Goal: Task Accomplishment & Management: Manage account settings

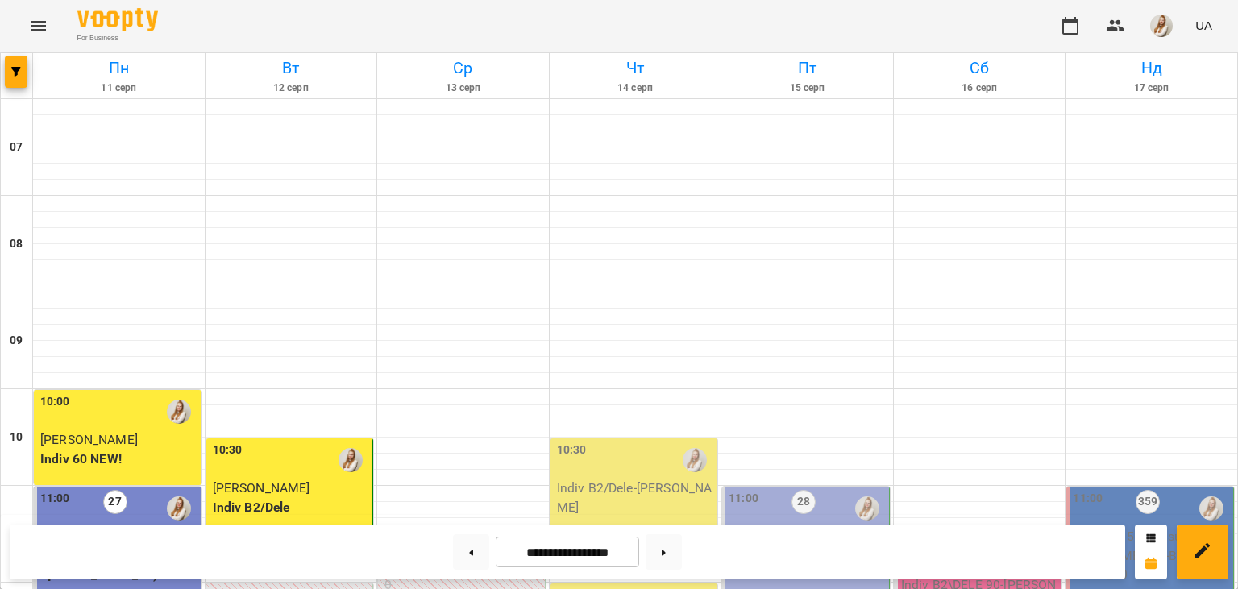
scroll to position [902, 0]
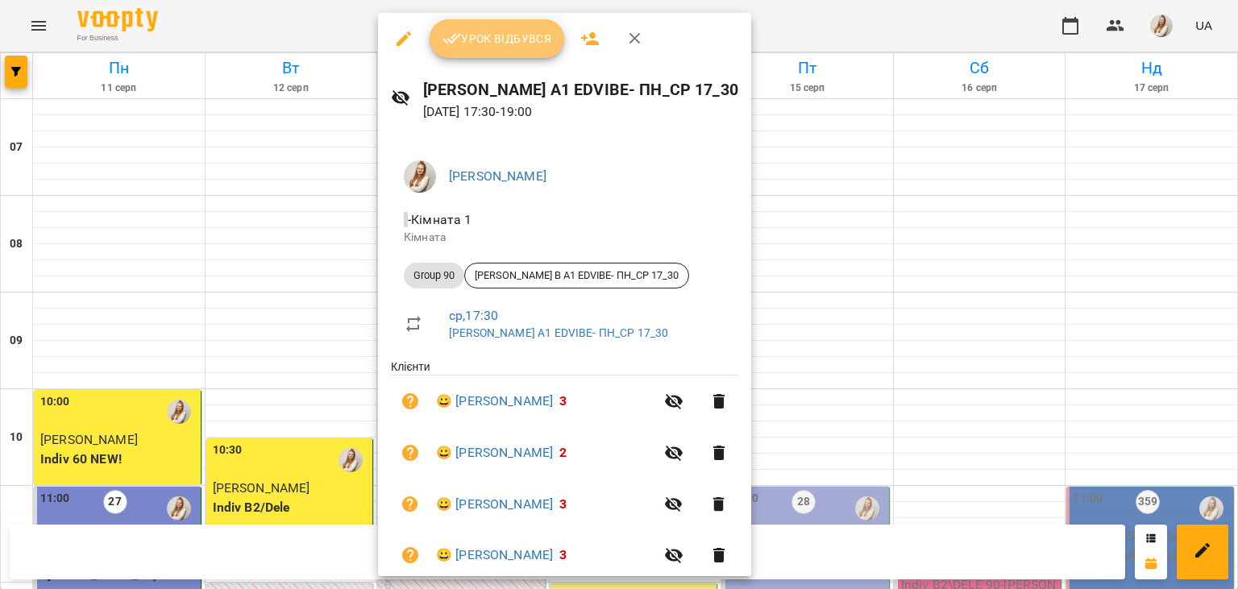
click at [481, 37] on span "Урок відбувся" at bounding box center [497, 38] width 110 height 19
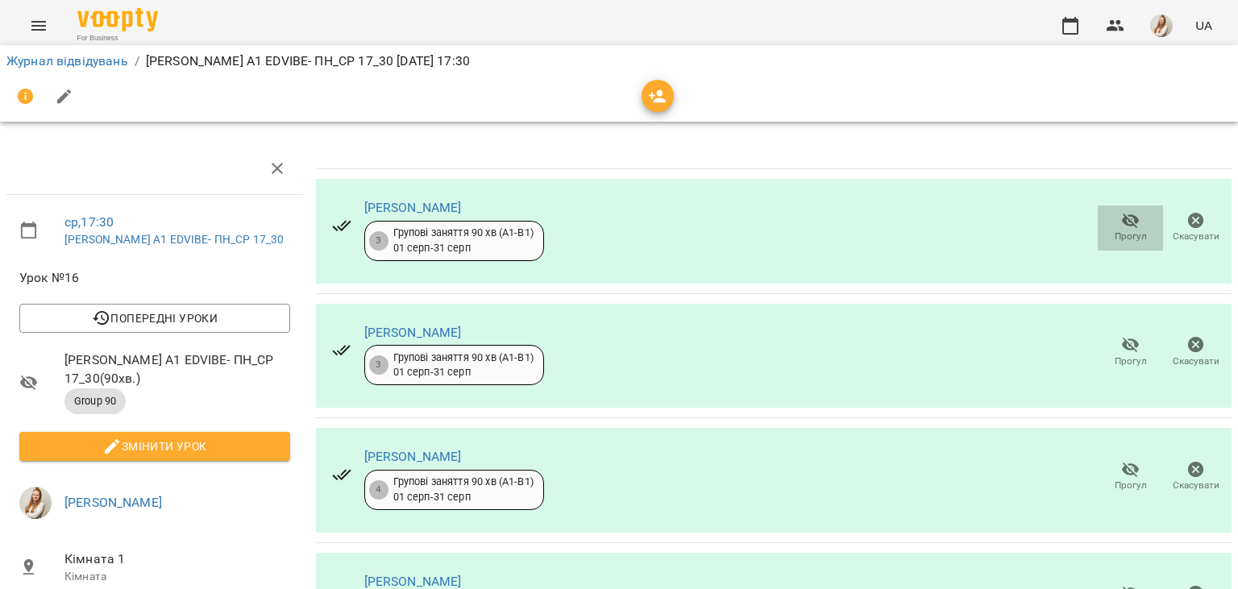
click at [1130, 229] on icon "button" at bounding box center [1130, 220] width 19 height 19
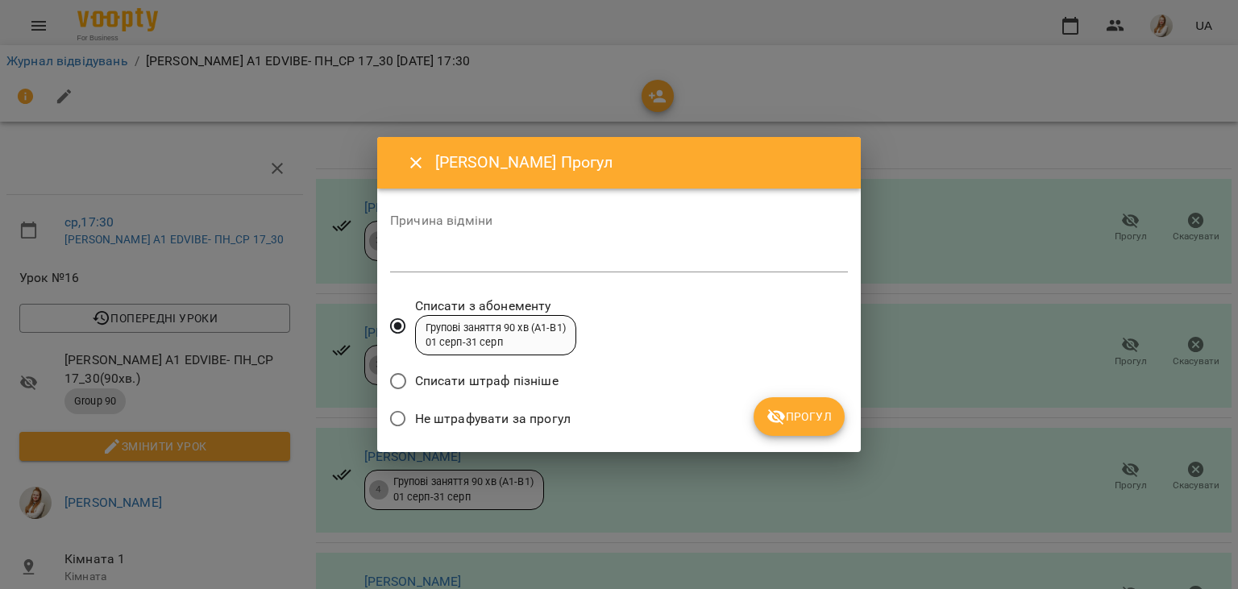
click at [511, 414] on span "Не штрафувати за прогул" at bounding box center [493, 418] width 156 height 19
click at [782, 416] on icon "submit" at bounding box center [776, 416] width 18 height 15
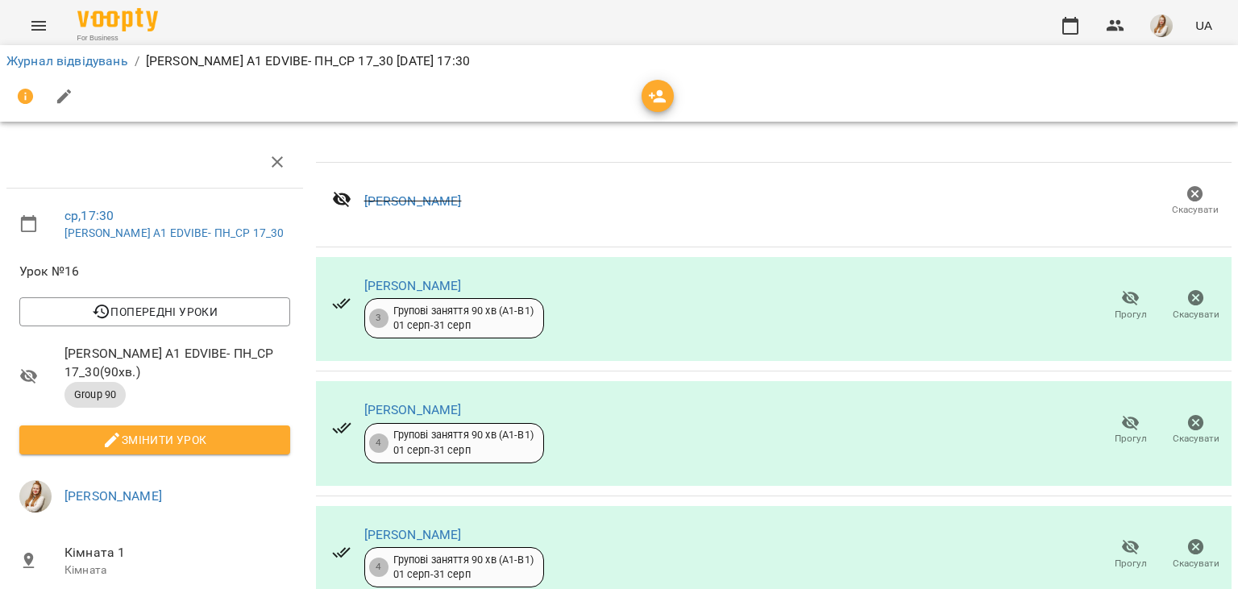
scroll to position [119, 0]
click at [1135, 289] on icon "button" at bounding box center [1130, 298] width 19 height 19
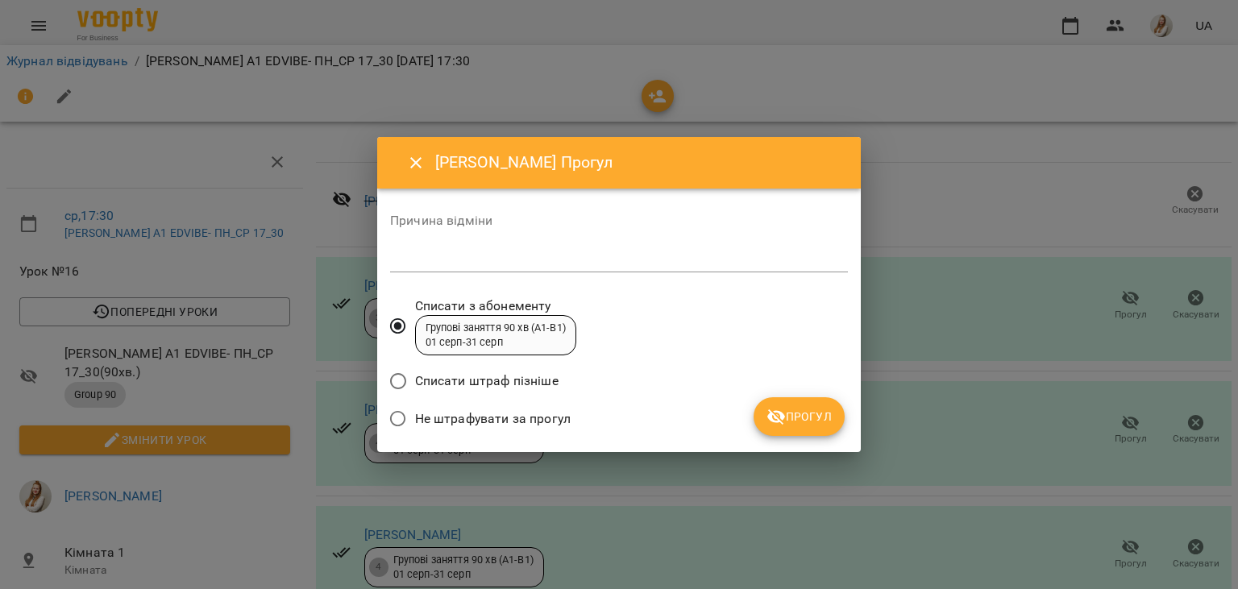
click at [551, 417] on span "Не штрафувати за прогул" at bounding box center [493, 418] width 156 height 19
click at [795, 407] on button "Прогул" at bounding box center [799, 416] width 91 height 39
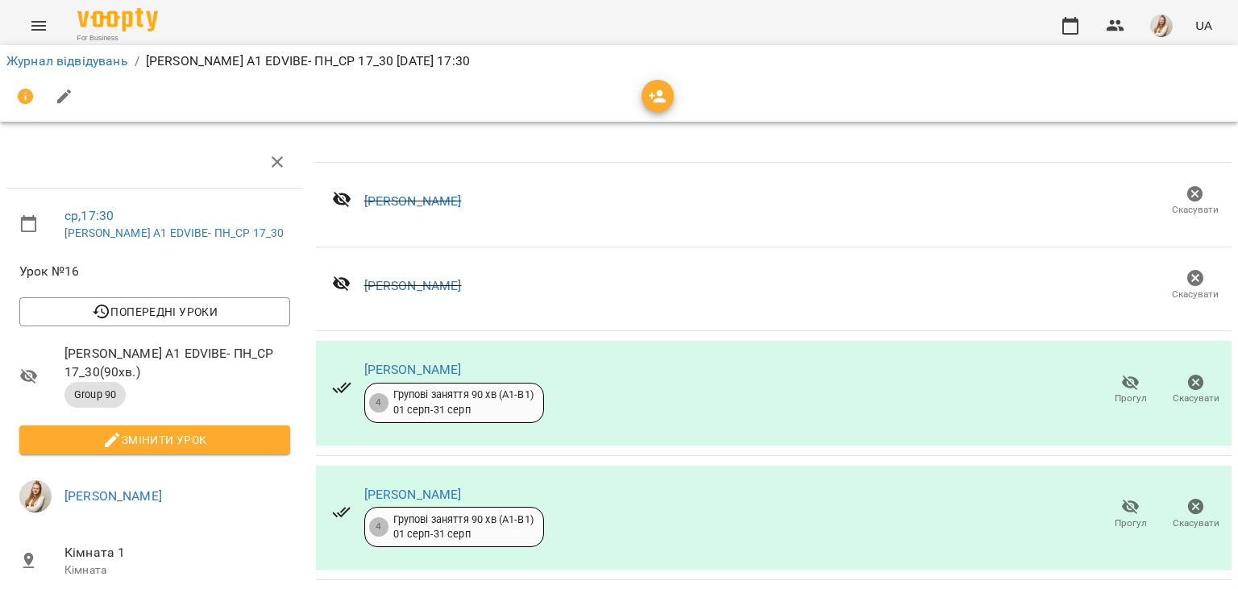
scroll to position [383, 0]
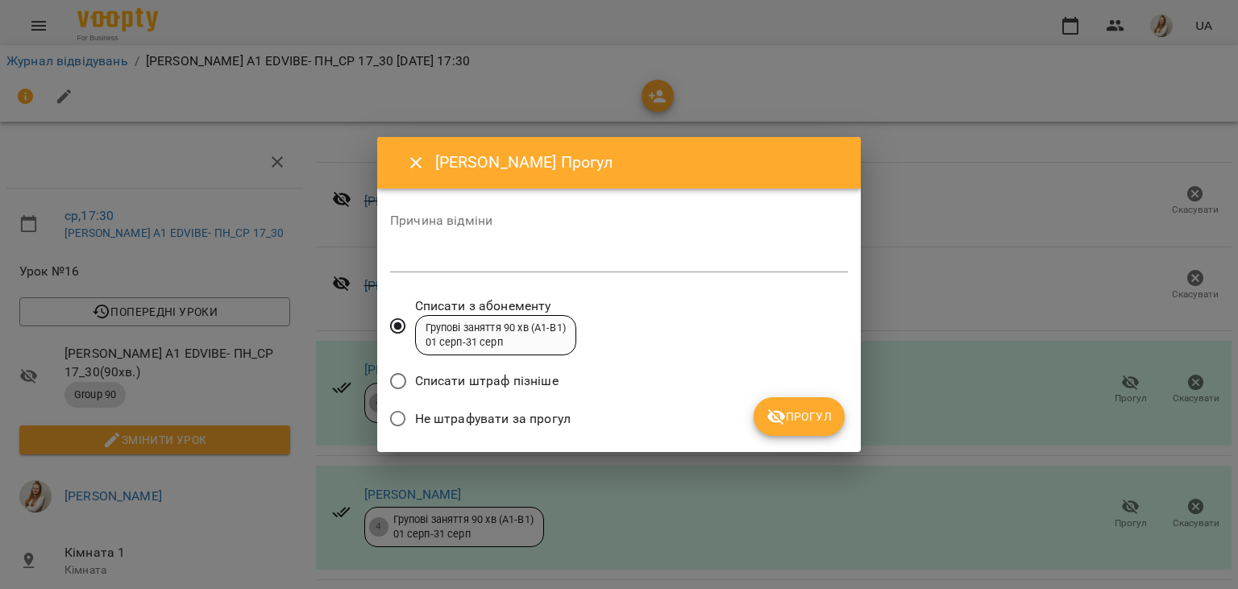
click at [553, 416] on span "Не штрафувати за прогул" at bounding box center [493, 418] width 156 height 19
click at [790, 419] on span "Прогул" at bounding box center [798, 416] width 65 height 19
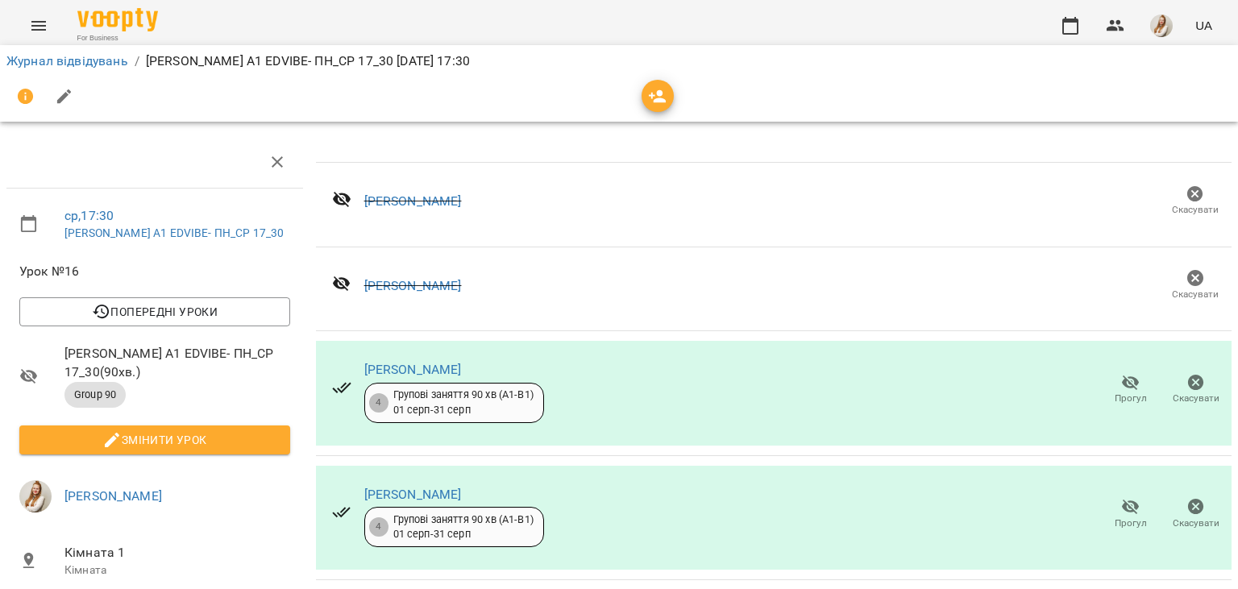
scroll to position [342, 0]
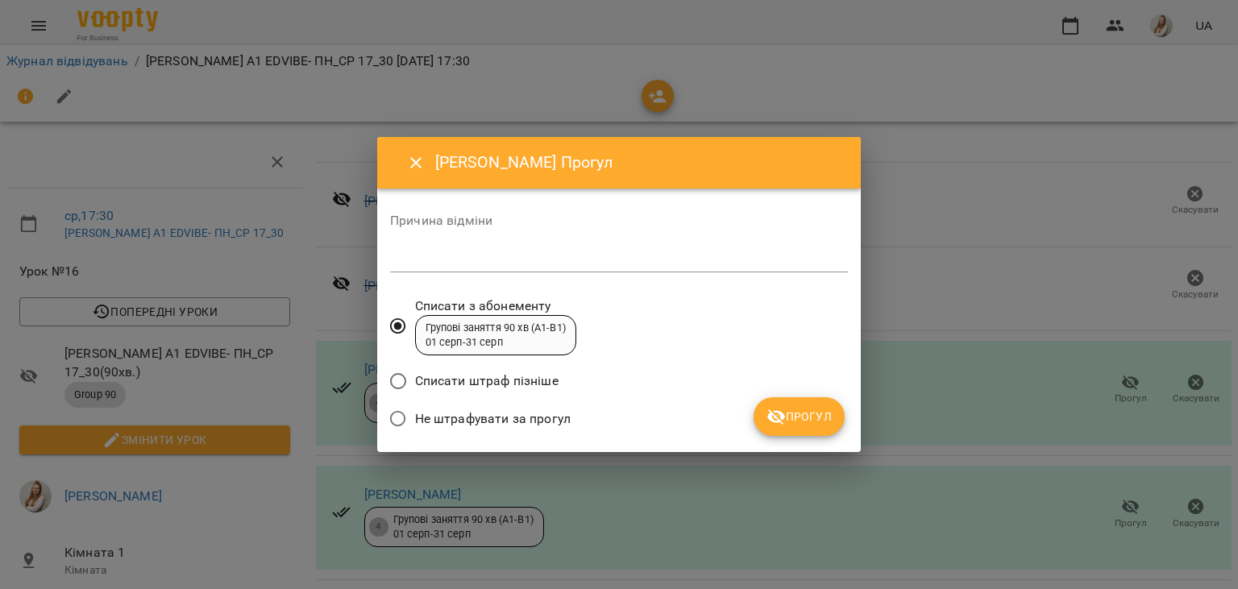
click at [572, 413] on div "Не штрафувати за прогул" at bounding box center [619, 421] width 458 height 38
click at [569, 417] on div "Не штрафувати за прогул" at bounding box center [619, 421] width 458 height 38
click at [803, 416] on span "Прогул" at bounding box center [798, 416] width 65 height 19
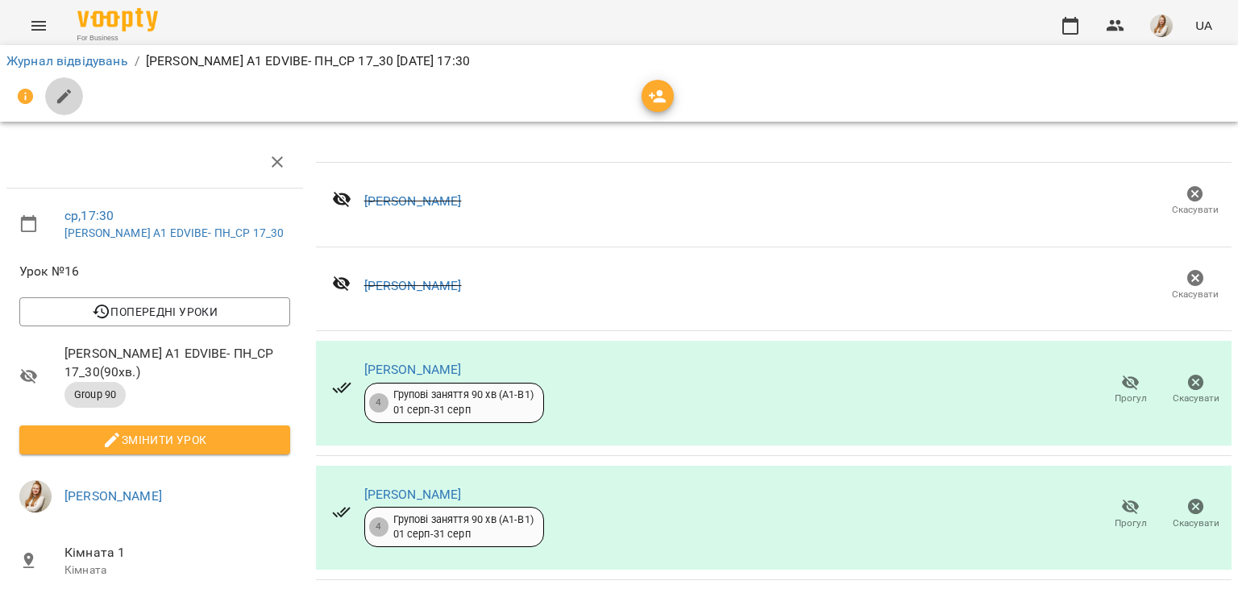
click at [60, 94] on icon "button" at bounding box center [64, 96] width 19 height 19
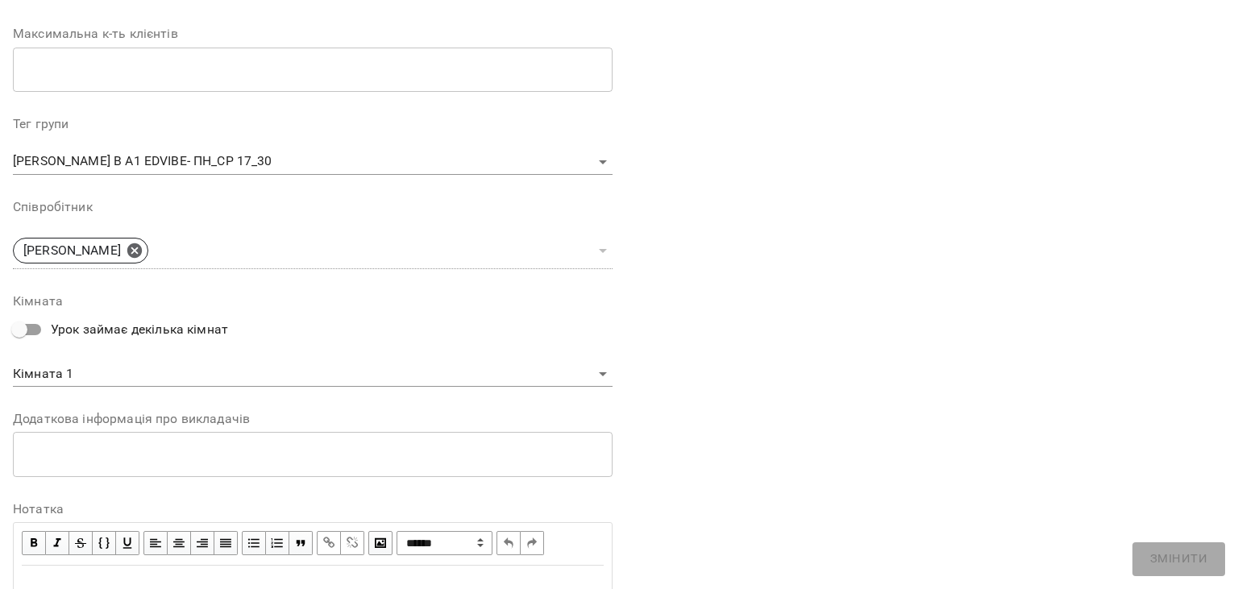
scroll to position [482, 0]
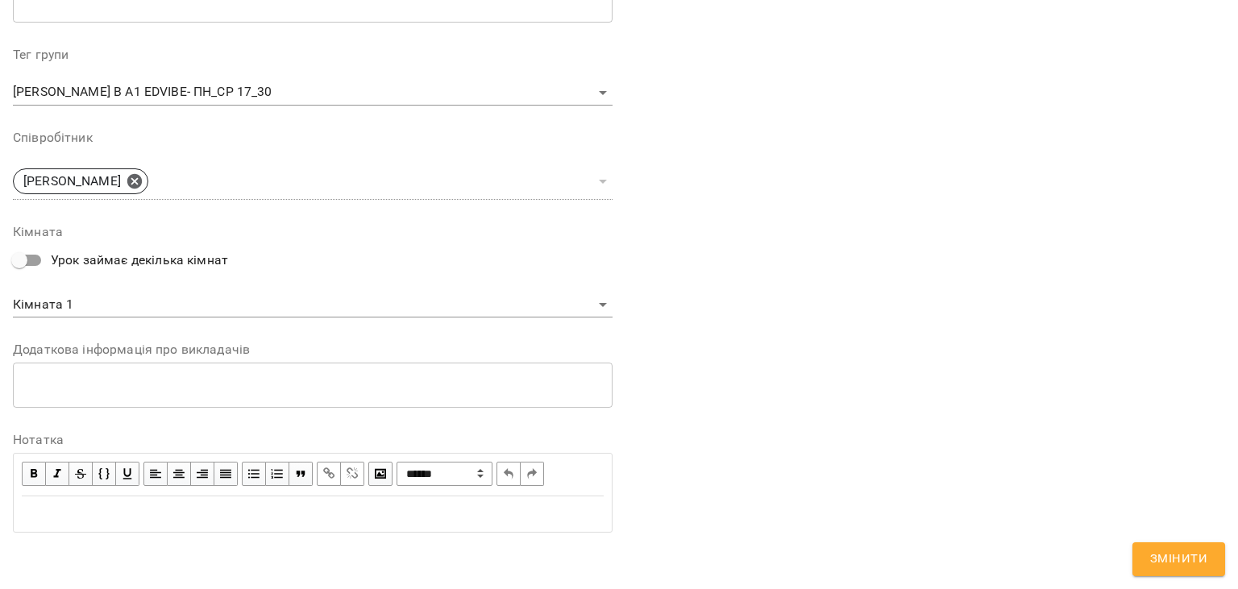
click at [264, 517] on div "Edit text" at bounding box center [313, 513] width 582 height 19
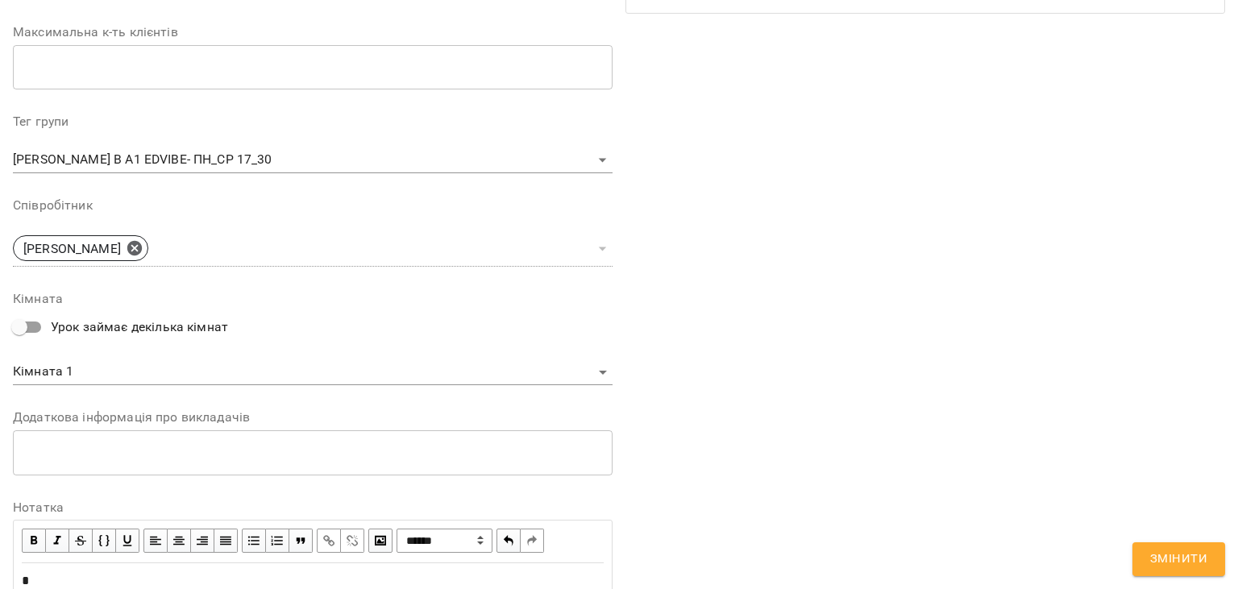
scroll to position [549, 0]
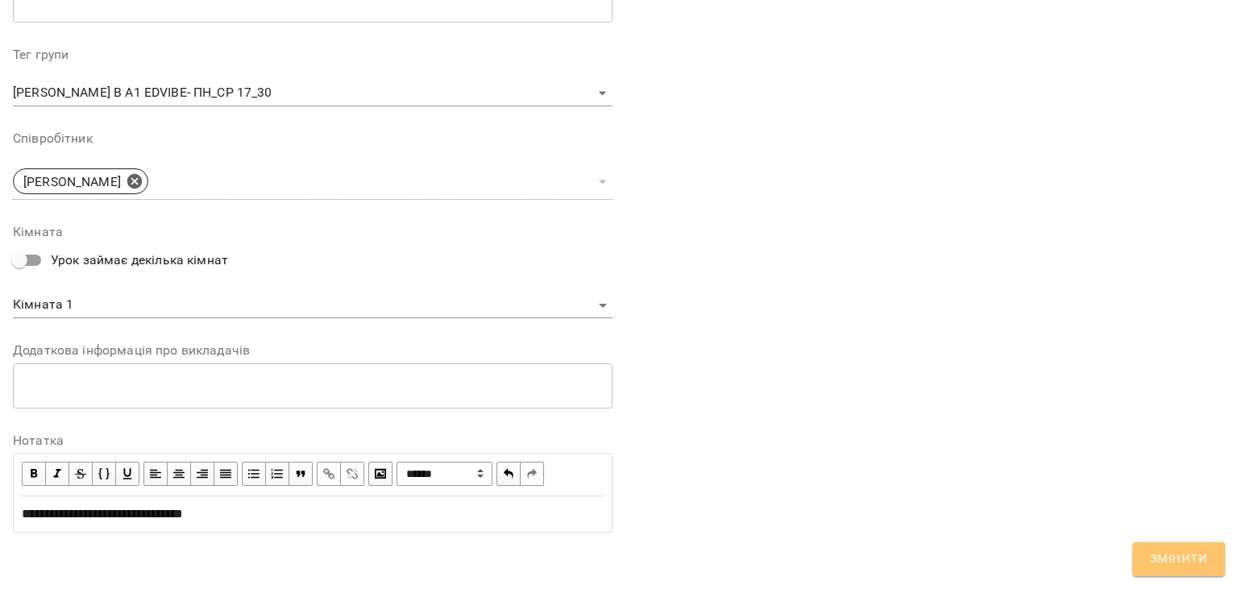
click at [1165, 556] on span "Змінити" at bounding box center [1178, 559] width 57 height 21
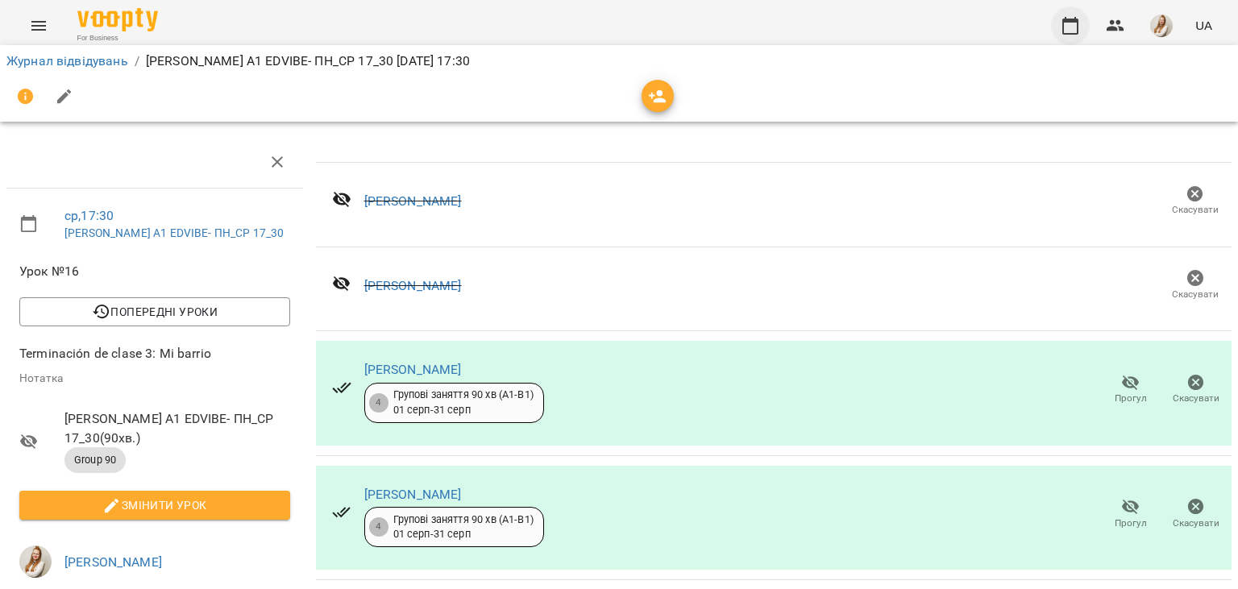
click at [1067, 27] on icon "button" at bounding box center [1070, 25] width 19 height 19
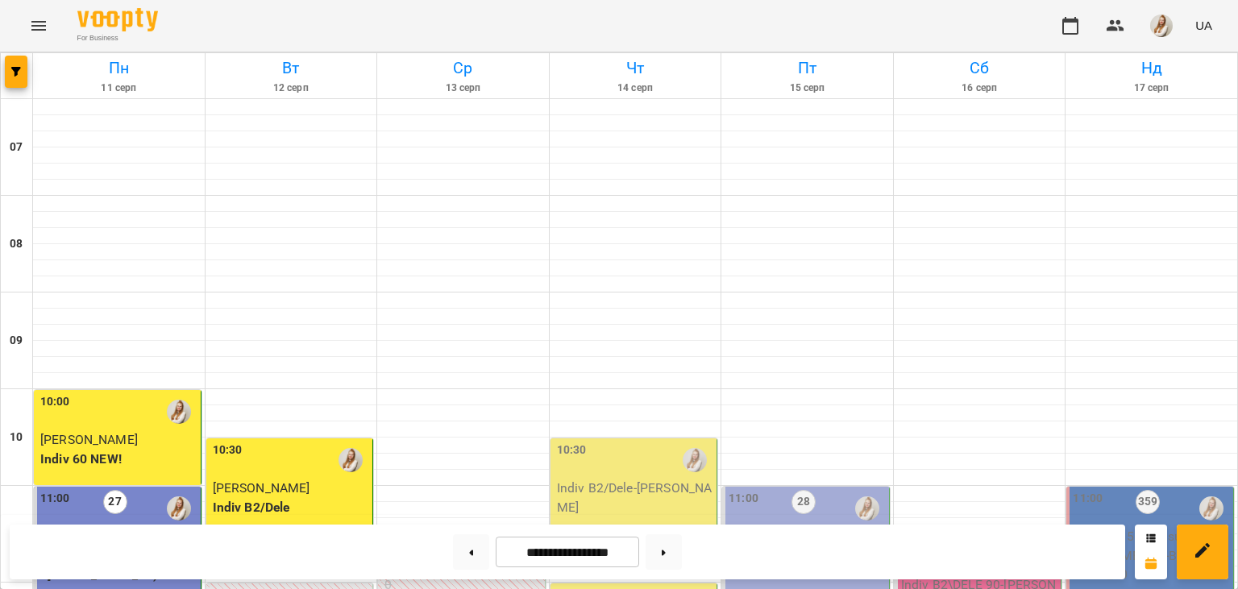
scroll to position [608, 0]
click at [1158, 17] on img "button" at bounding box center [1161, 26] width 23 height 23
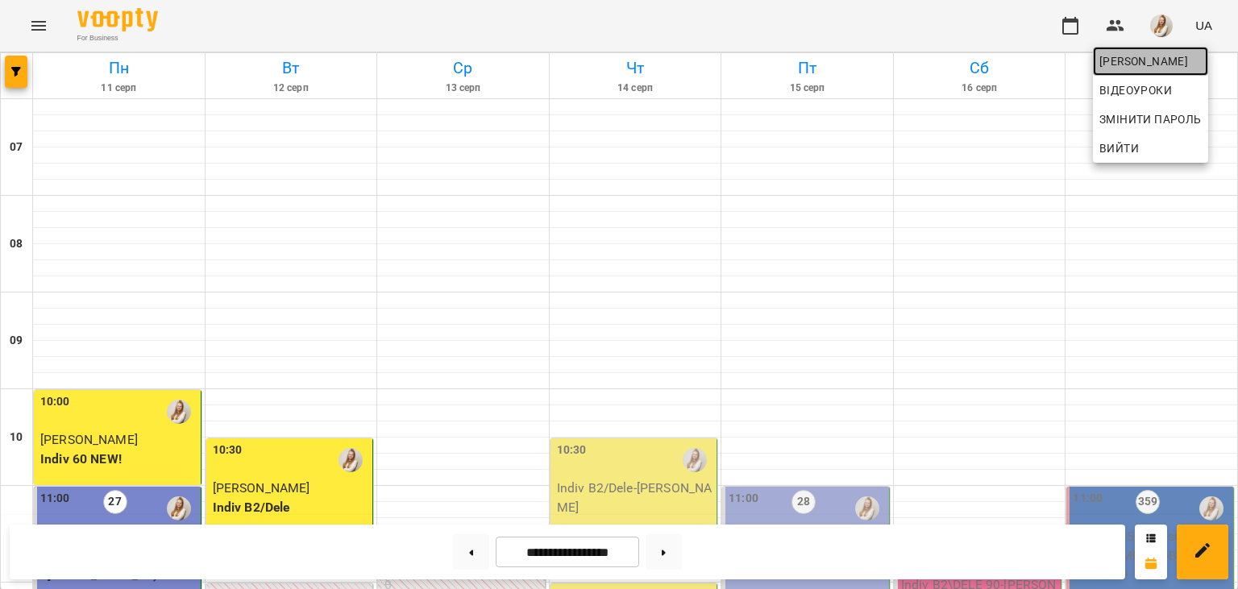
click at [1141, 56] on span "[PERSON_NAME]" at bounding box center [1150, 61] width 102 height 19
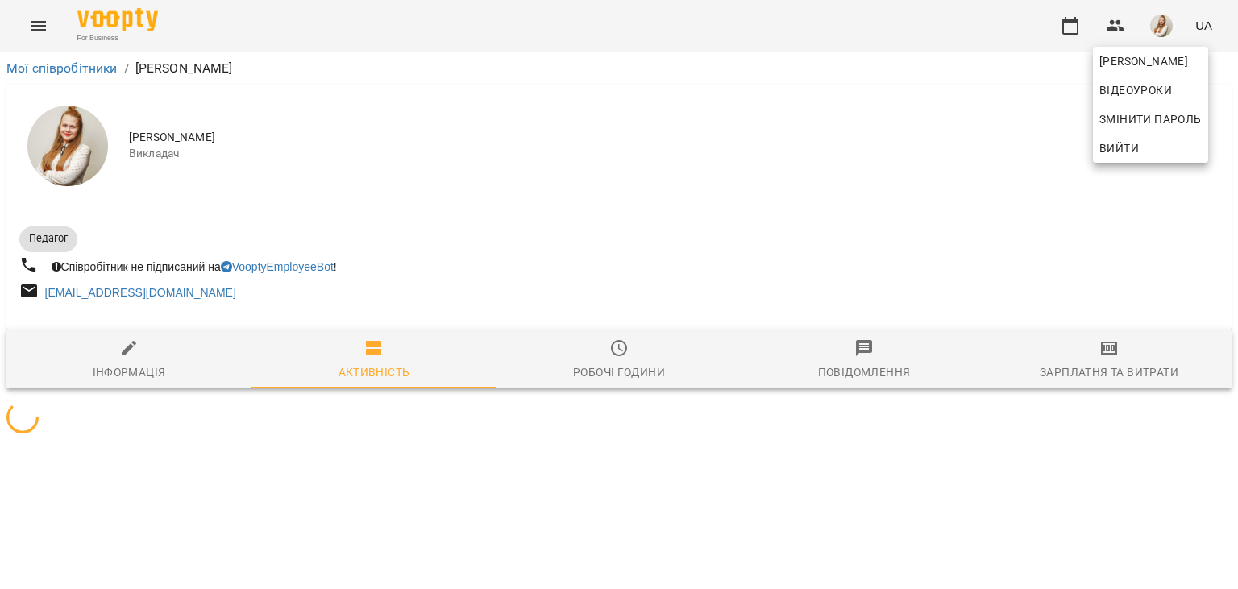
click at [1102, 357] on div at bounding box center [619, 294] width 1238 height 589
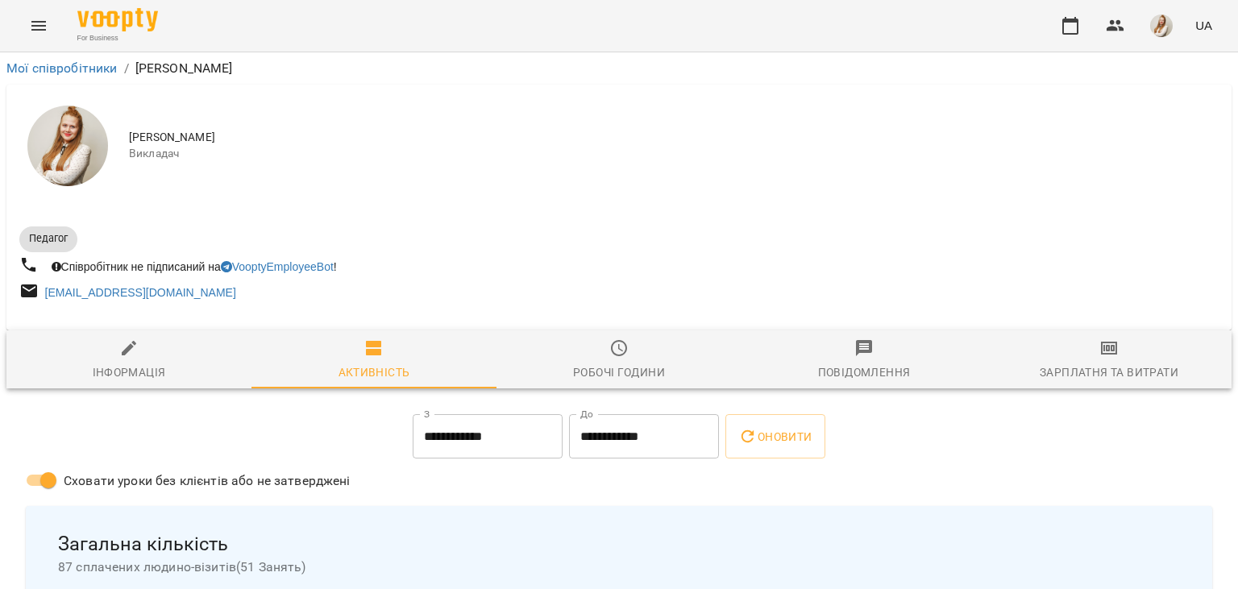
click at [1102, 357] on icon "button" at bounding box center [1108, 347] width 19 height 19
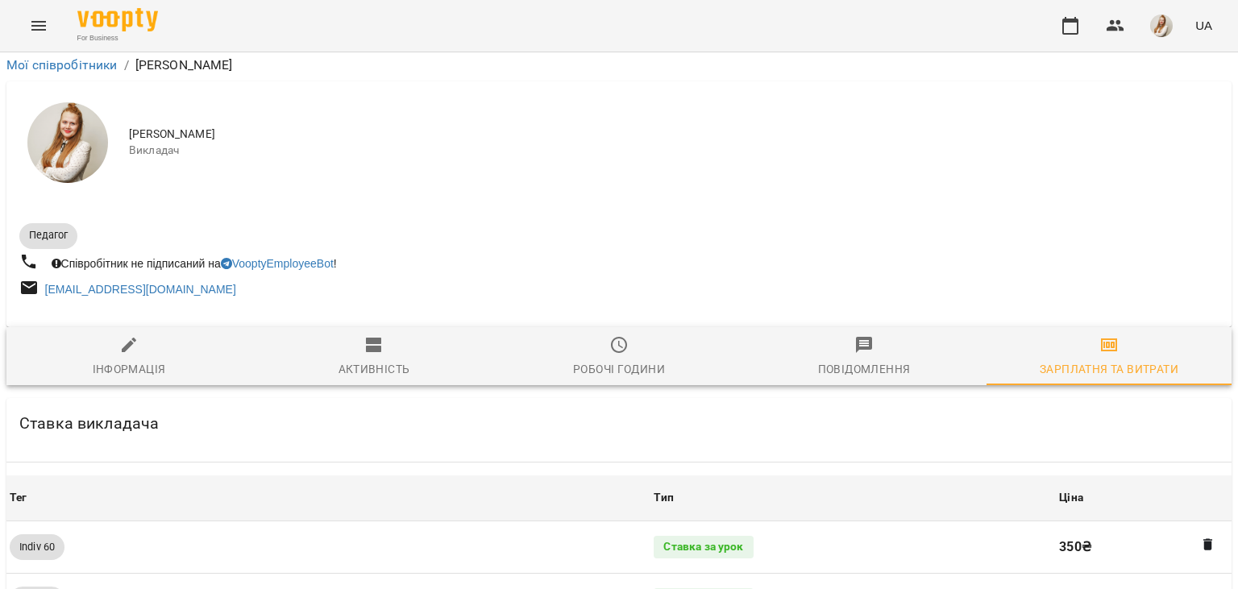
scroll to position [1808, 0]
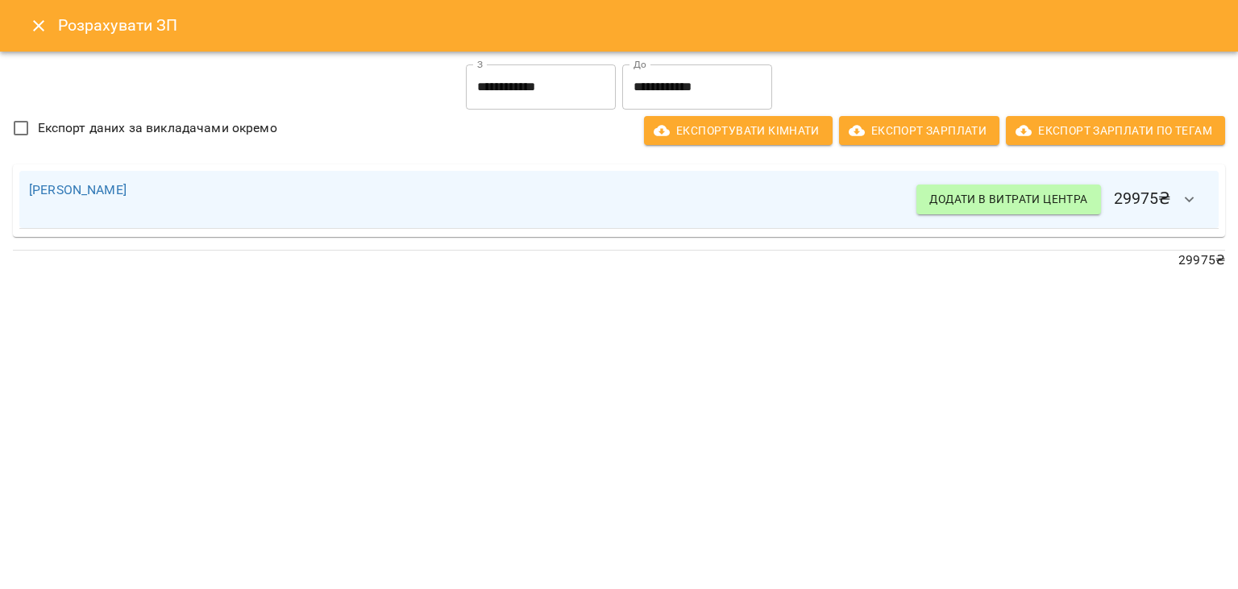
drag, startPoint x: 19, startPoint y: 23, endPoint x: 39, endPoint y: 23, distance: 20.2
click at [39, 23] on div "Розрахувати ЗП" at bounding box center [619, 26] width 1238 height 52
click at [39, 23] on icon "Close" at bounding box center [38, 25] width 19 height 19
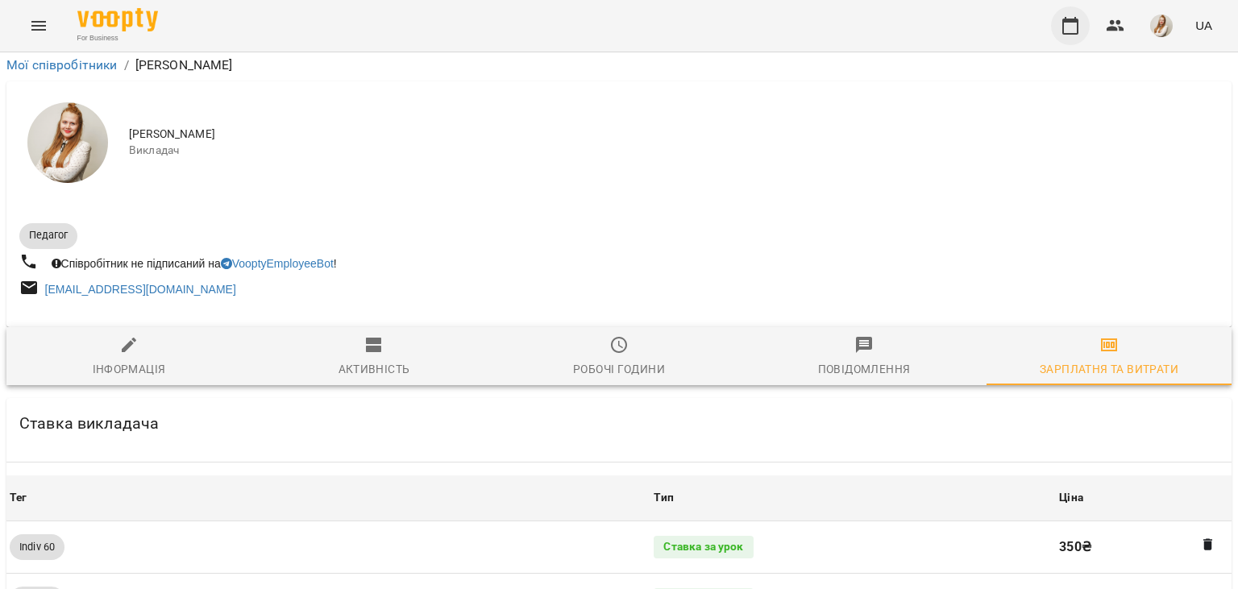
click at [1070, 34] on icon "button" at bounding box center [1070, 26] width 16 height 18
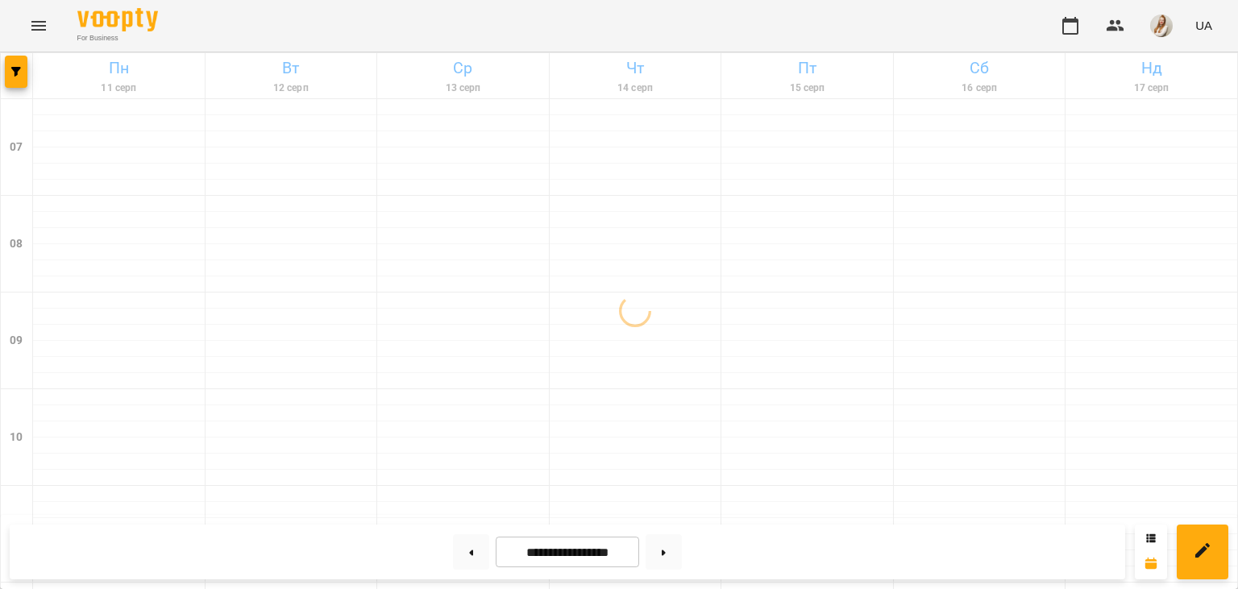
click at [426, 27] on div "For Business UA" at bounding box center [619, 26] width 1238 height 52
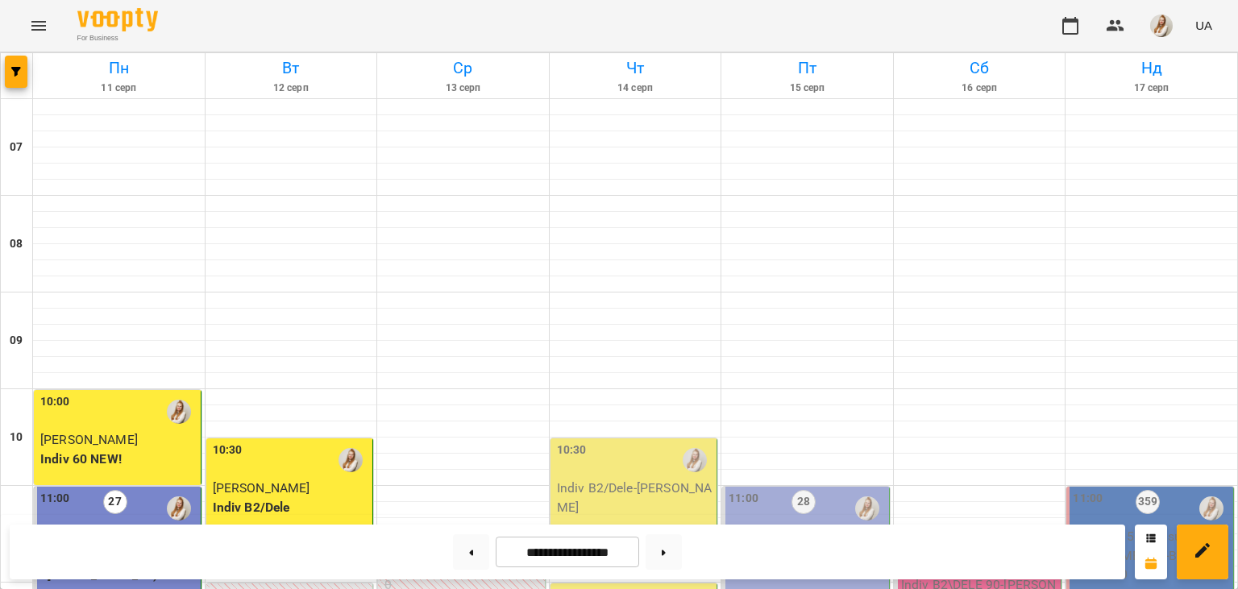
click at [441, 21] on div "For Business UA" at bounding box center [619, 26] width 1238 height 52
